Goal: Ask a question: Seek information or help from site administrators or community

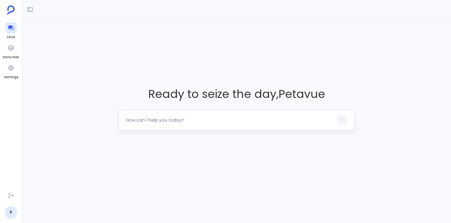
click at [174, 122] on textarea at bounding box center [229, 120] width 207 height 6
click at [210, 178] on div "Ready to seize the day , [GEOGRAPHIC_DATA]" at bounding box center [236, 108] width 429 height 178
click at [191, 118] on textarea at bounding box center [229, 120] width 207 height 6
click at [239, 169] on div "Ready to seize the day , [GEOGRAPHIC_DATA]" at bounding box center [236, 108] width 429 height 178
click at [6, 48] on div at bounding box center [10, 47] width 11 height 11
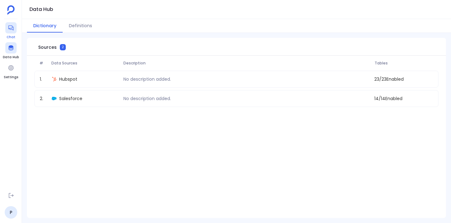
click at [13, 31] on div at bounding box center [10, 27] width 11 height 11
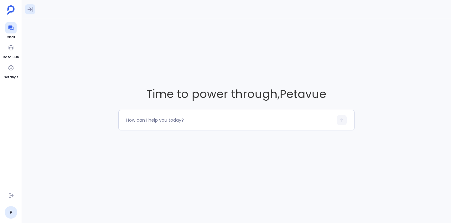
click at [29, 9] on icon at bounding box center [30, 9] width 6 height 6
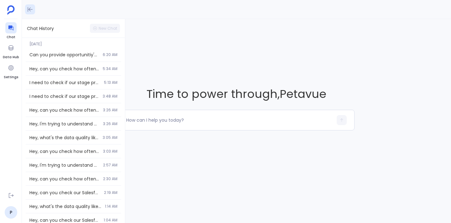
click at [29, 7] on icon at bounding box center [30, 9] width 6 height 6
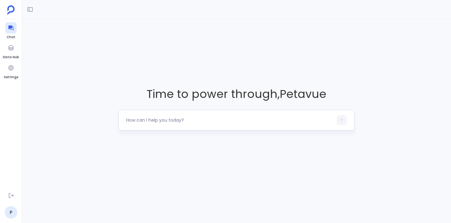
click at [190, 120] on textarea at bounding box center [229, 120] width 207 height 6
type textarea "What kind of data is connected"
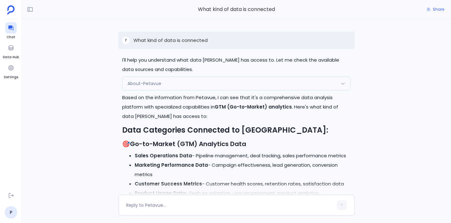
scroll to position [-223, 0]
click at [268, 81] on div "About-Petavue" at bounding box center [236, 83] width 228 height 13
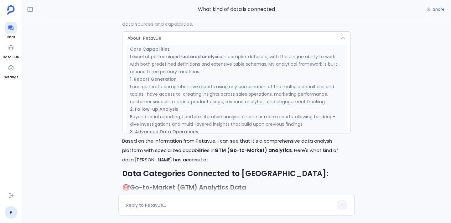
scroll to position [166, 0]
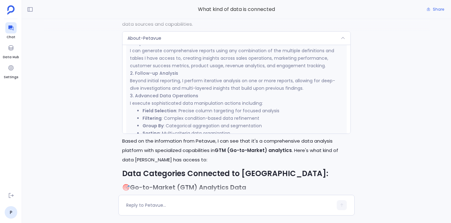
click at [265, 41] on div "About-Petavue" at bounding box center [236, 38] width 228 height 13
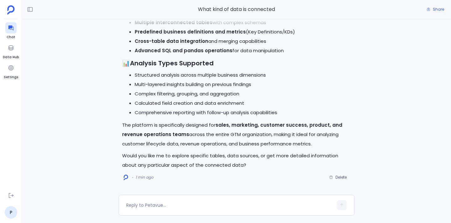
scroll to position [0, 0]
click at [204, 209] on div at bounding box center [229, 205] width 207 height 10
click at [209, 204] on textarea at bounding box center [229, 205] width 207 height 6
type textarea "No tell me what kind of data do we actually have access to in this tenant"
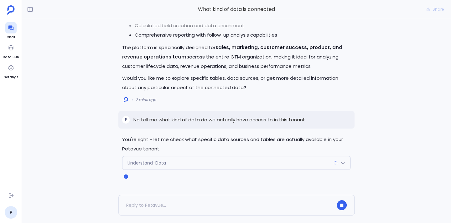
click at [244, 161] on div "Understand-Data" at bounding box center [236, 163] width 228 height 13
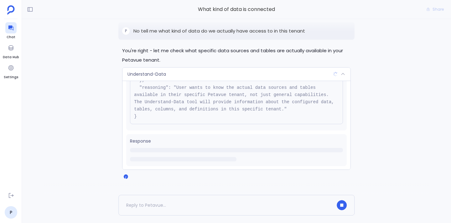
click at [239, 74] on div "Understand-Data" at bounding box center [236, 74] width 228 height 13
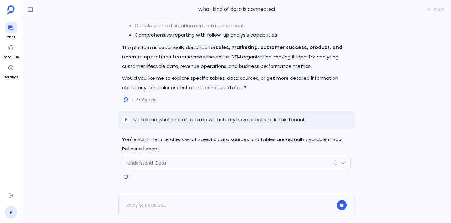
click at [373, 191] on div at bounding box center [237, 188] width 386 height 13
click at [160, 203] on div at bounding box center [229, 205] width 207 height 10
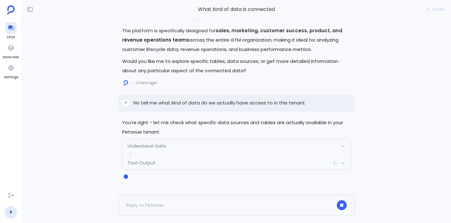
click at [291, 163] on div "Tool-Output" at bounding box center [236, 163] width 228 height 13
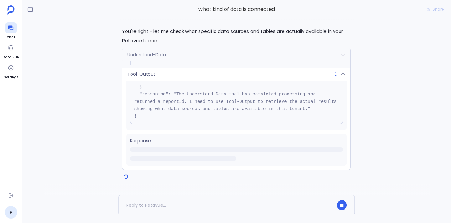
click at [218, 59] on div "Understand-Data" at bounding box center [236, 54] width 228 height 13
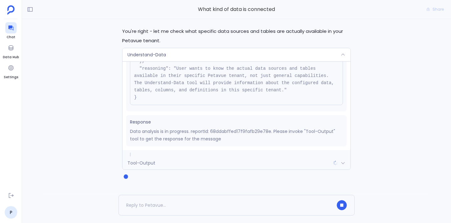
scroll to position [63, 0]
click at [343, 52] on div at bounding box center [342, 54] width 5 height 5
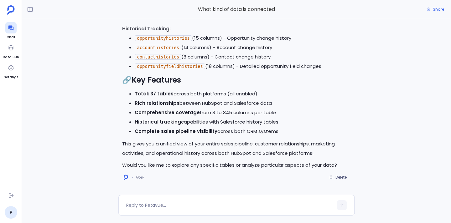
scroll to position [0, 0]
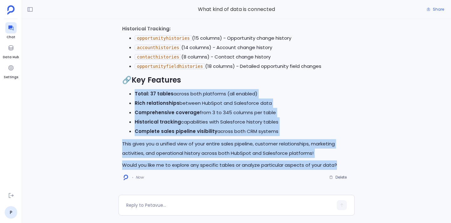
drag, startPoint x: 135, startPoint y: 94, endPoint x: 348, endPoint y: 168, distance: 226.5
click at [348, 169] on p "Would you like me to explore any specific tables or analyze particular aspects …" at bounding box center [236, 165] width 228 height 9
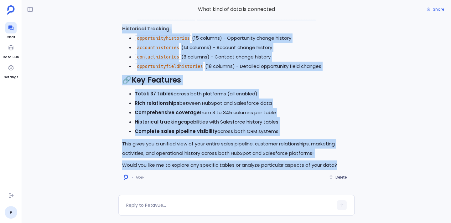
drag, startPoint x: 343, startPoint y: 167, endPoint x: 123, endPoint y: 29, distance: 259.8
click at [123, 29] on div "What kind of data is connected Share You're right - let me check what specific …" at bounding box center [236, 111] width 429 height 223
click at [123, 29] on div at bounding box center [237, 25] width 386 height 13
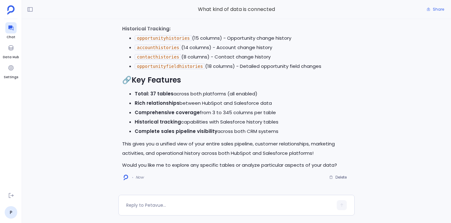
drag, startPoint x: 303, startPoint y: 131, endPoint x: 347, endPoint y: 164, distance: 55.1
click at [347, 164] on p "Would you like me to explore any specific tables or analyze particular aspects …" at bounding box center [236, 165] width 228 height 9
drag, startPoint x: 322, startPoint y: 134, endPoint x: 345, endPoint y: 166, distance: 39.4
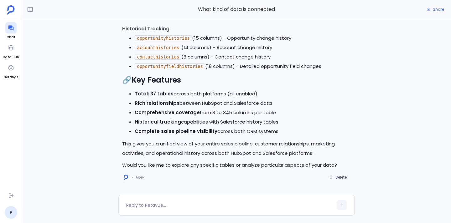
click at [345, 166] on p "Would you like me to explore any specific tables or analyze particular aspects …" at bounding box center [236, 165] width 228 height 9
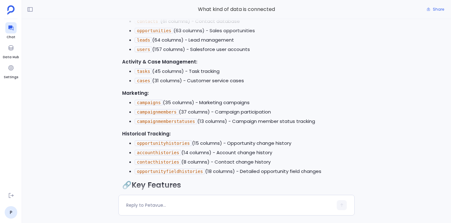
scroll to position [-106, 0]
